Goal: Communication & Community: Participate in discussion

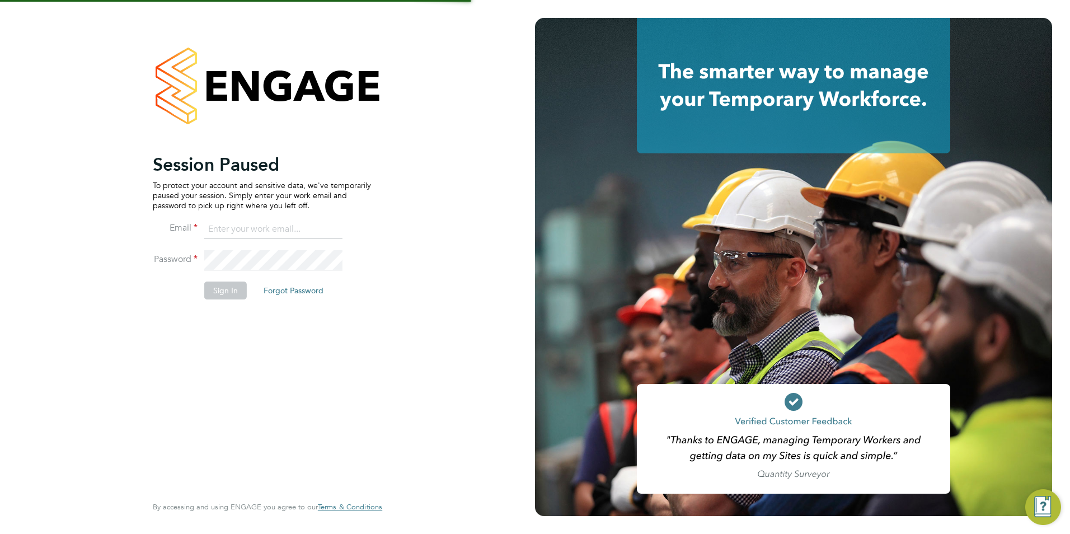
type input "Avais@Carbonrecruitment.co.uk"
click at [245, 291] on button "Sign In" at bounding box center [225, 291] width 43 height 18
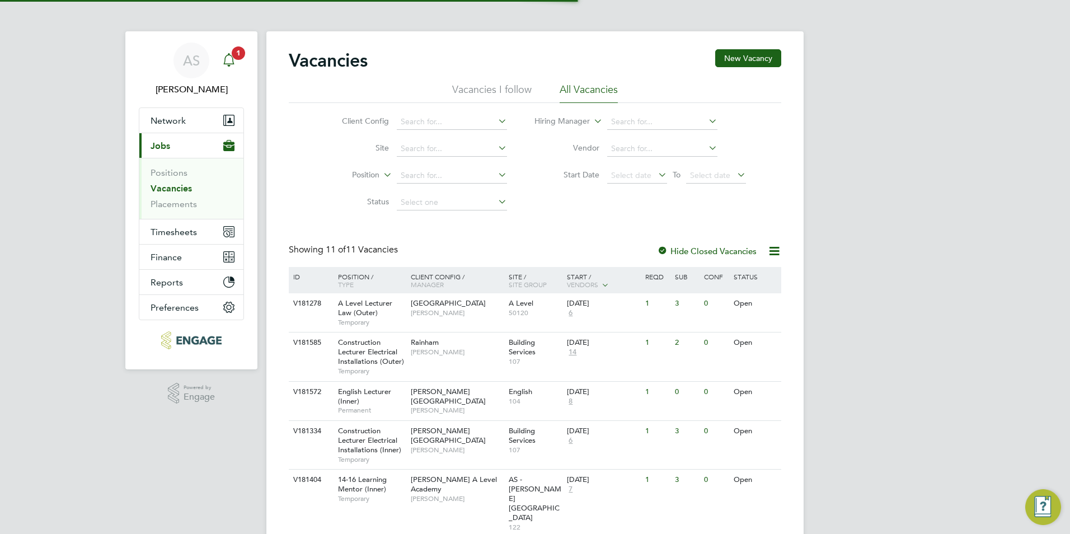
click at [231, 55] on app-alerts-badge "1" at bounding box center [238, 52] width 15 height 15
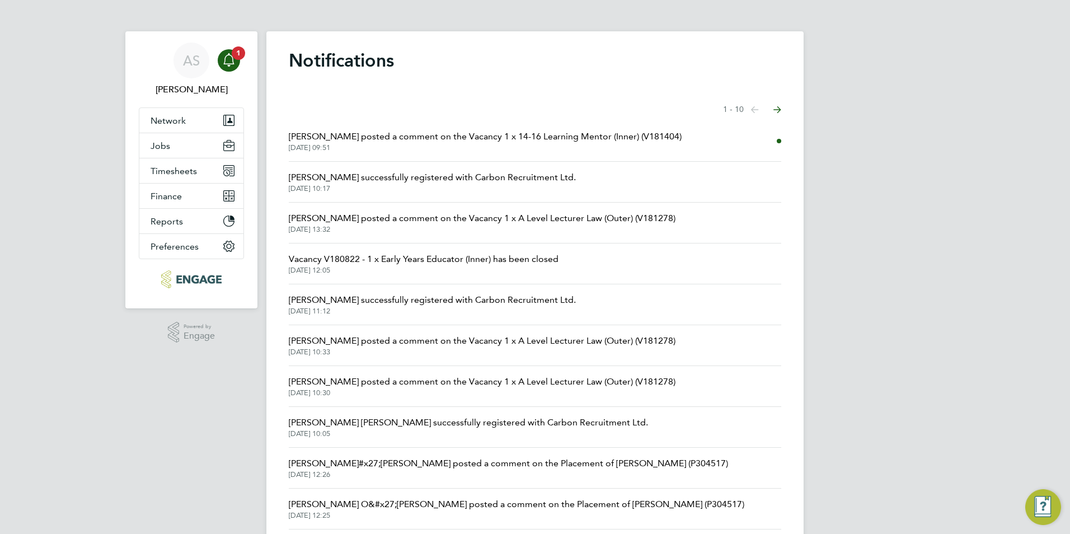
click at [425, 135] on span "[PERSON_NAME] posted a comment on the Vacancy 1 x 14-16 Learning Mentor (Inner)…" at bounding box center [485, 136] width 393 height 13
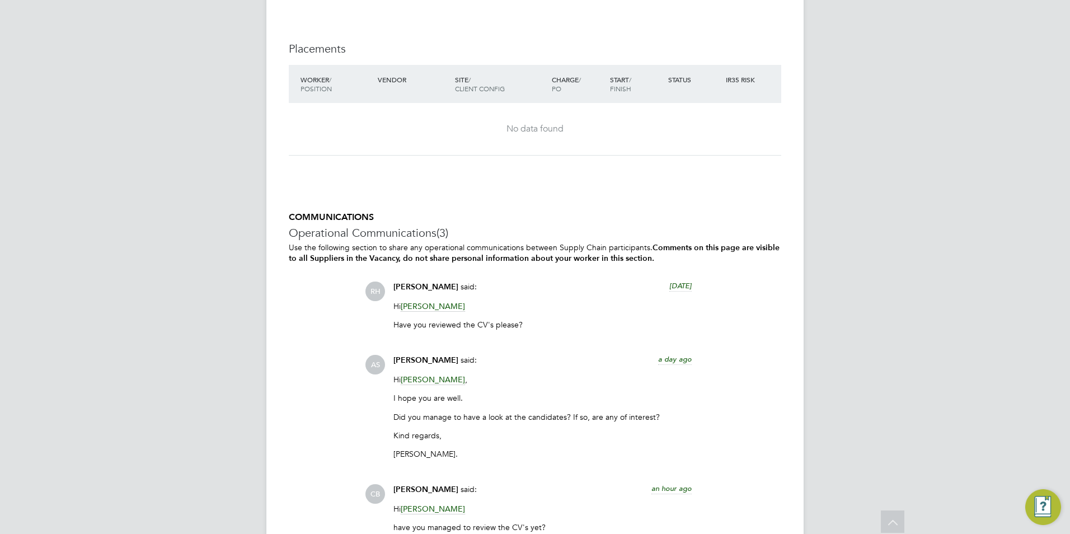
scroll to position [2268, 0]
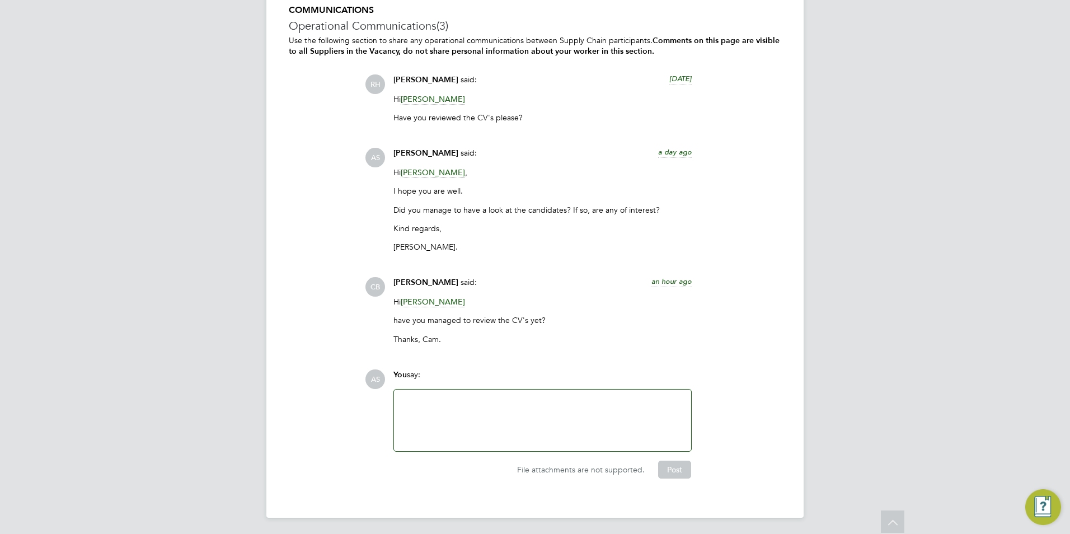
drag, startPoint x: 454, startPoint y: 280, endPoint x: 395, endPoint y: 279, distance: 59.4
click at [395, 279] on div "[PERSON_NAME] said: an hour ago" at bounding box center [543, 287] width 298 height 20
copy span "[PERSON_NAME]"
click at [389, 204] on div "[PERSON_NAME] said: a day ago Hi [PERSON_NAME] , I hope you are well. Did you m…" at bounding box center [543, 204] width 310 height 113
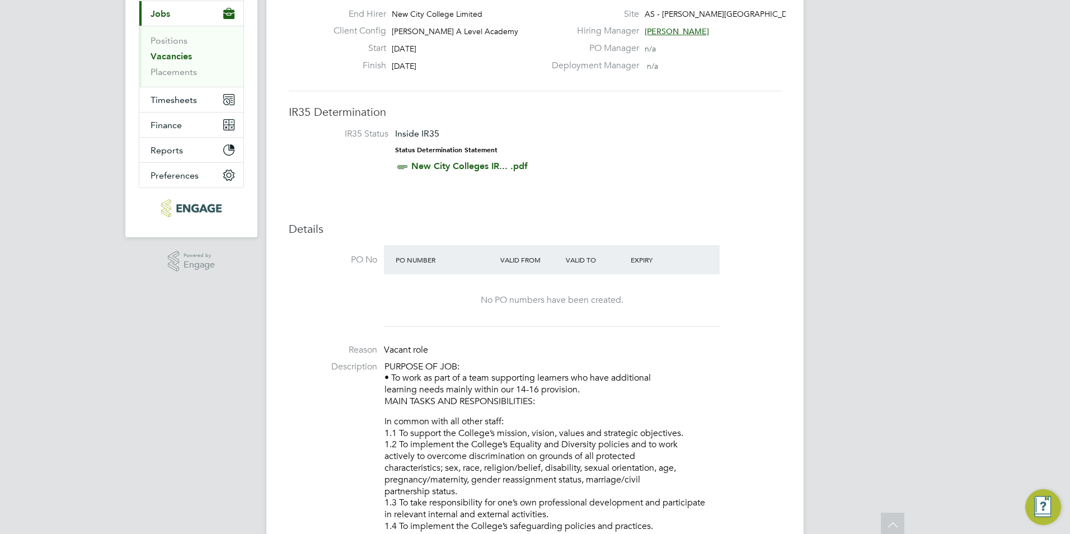
scroll to position [0, 0]
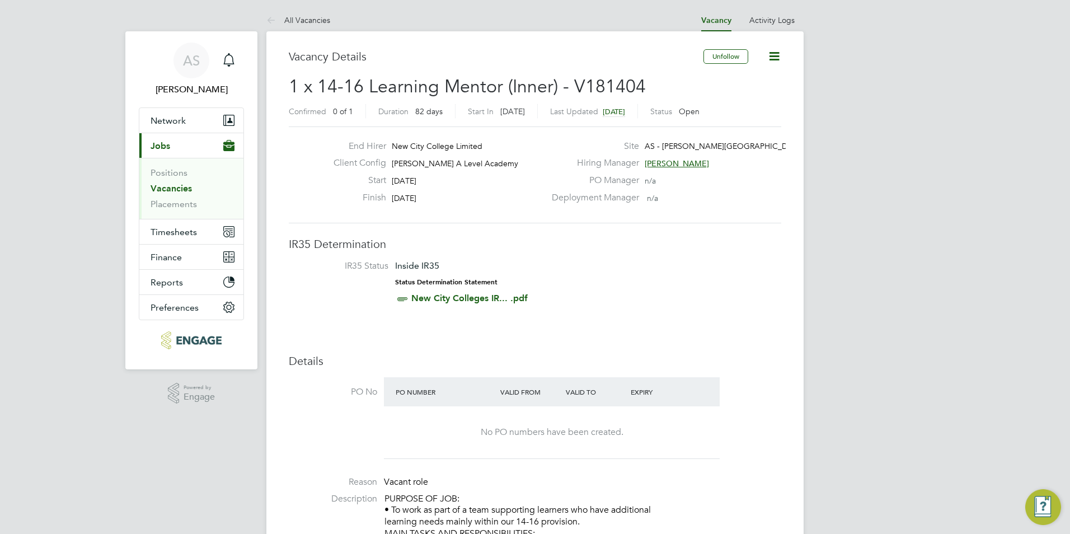
click at [180, 185] on link "Vacancies" at bounding box center [171, 188] width 41 height 11
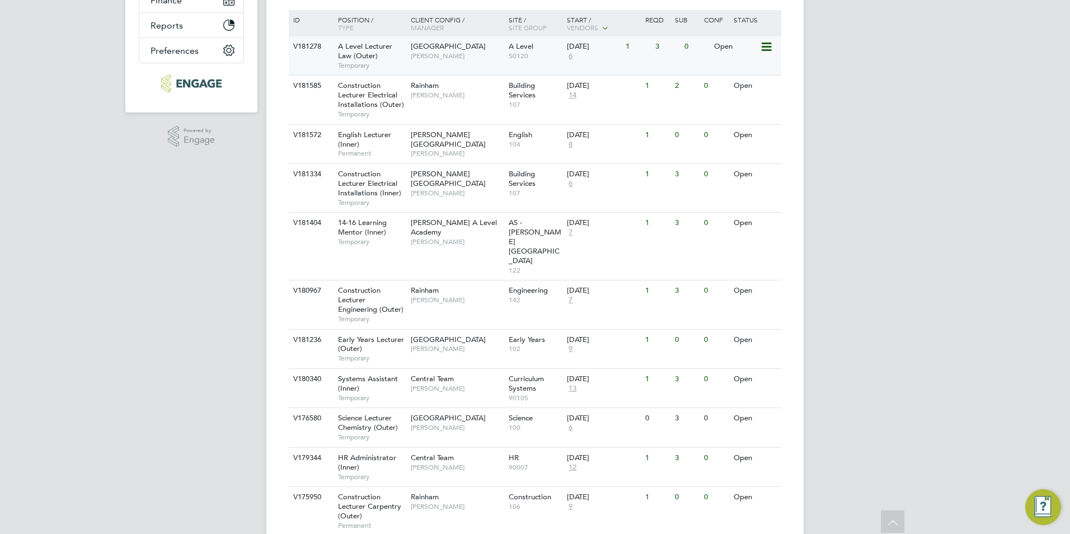
scroll to position [271, 0]
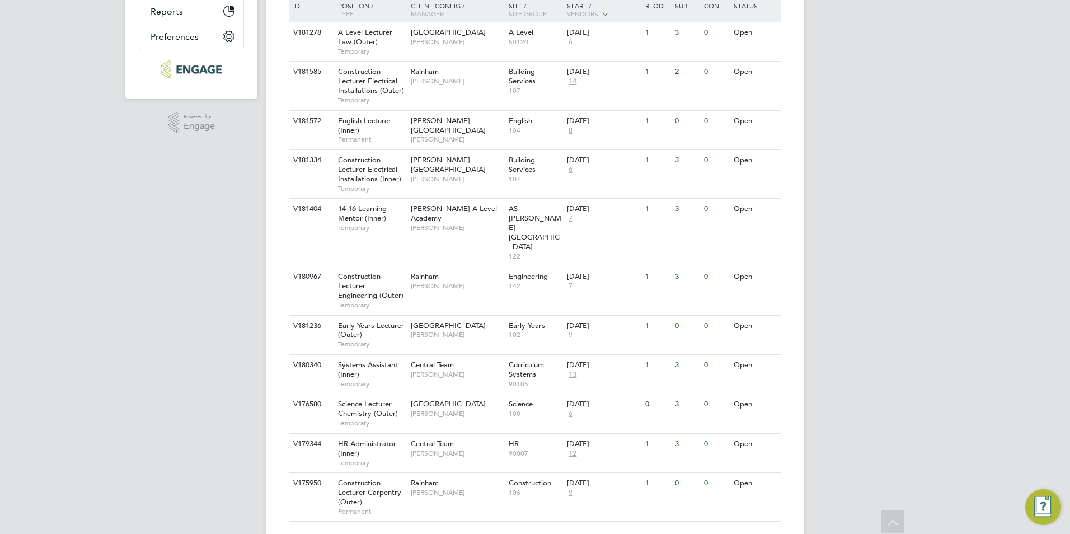
drag, startPoint x: 456, startPoint y: 211, endPoint x: 66, endPoint y: 272, distance: 394.9
click at [66, 272] on div "AS [PERSON_NAME] Notifications Applications: Network Team Members Businesses Si…" at bounding box center [535, 145] width 1070 height 833
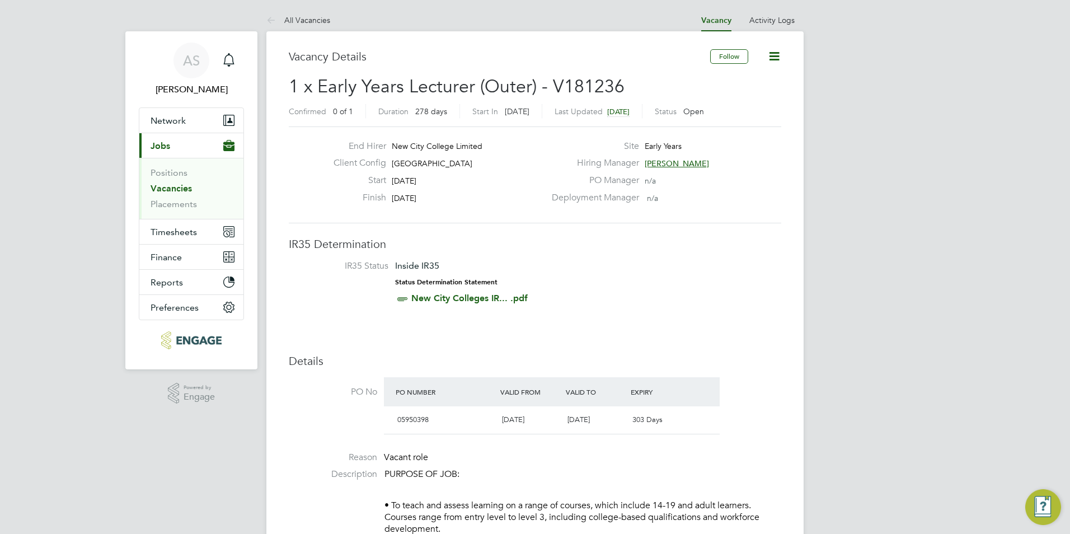
click at [166, 195] on li "Vacancies" at bounding box center [193, 191] width 84 height 16
click at [170, 186] on link "Vacancies" at bounding box center [171, 188] width 41 height 11
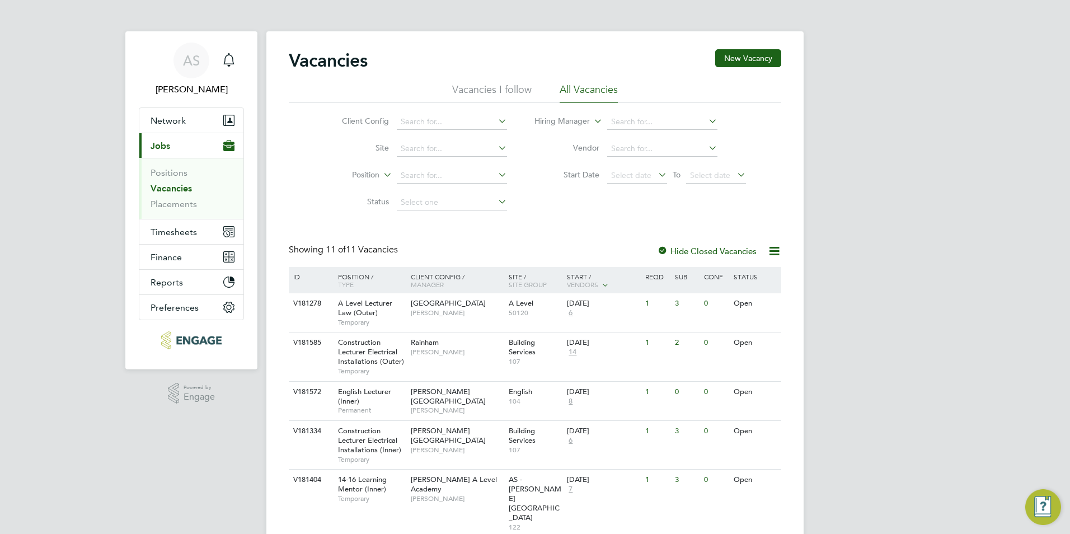
click at [139, 133] on button "Current page: Jobs" at bounding box center [191, 145] width 104 height 25
